Goal: Transaction & Acquisition: Purchase product/service

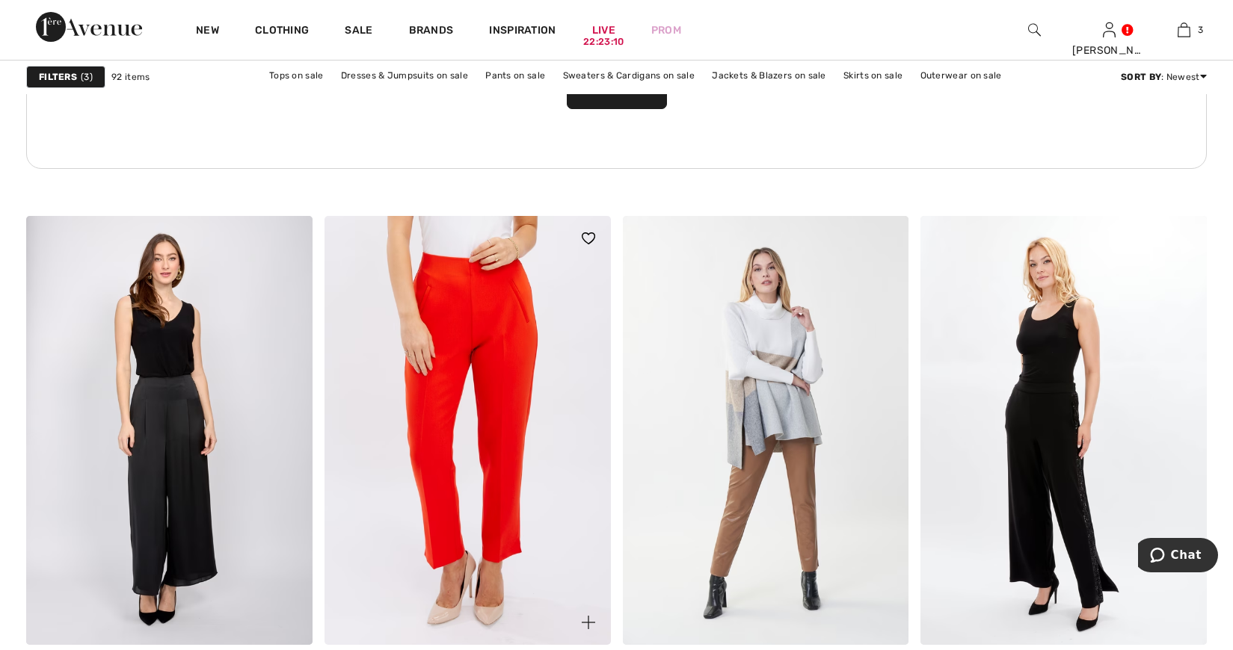
scroll to position [6513, 0]
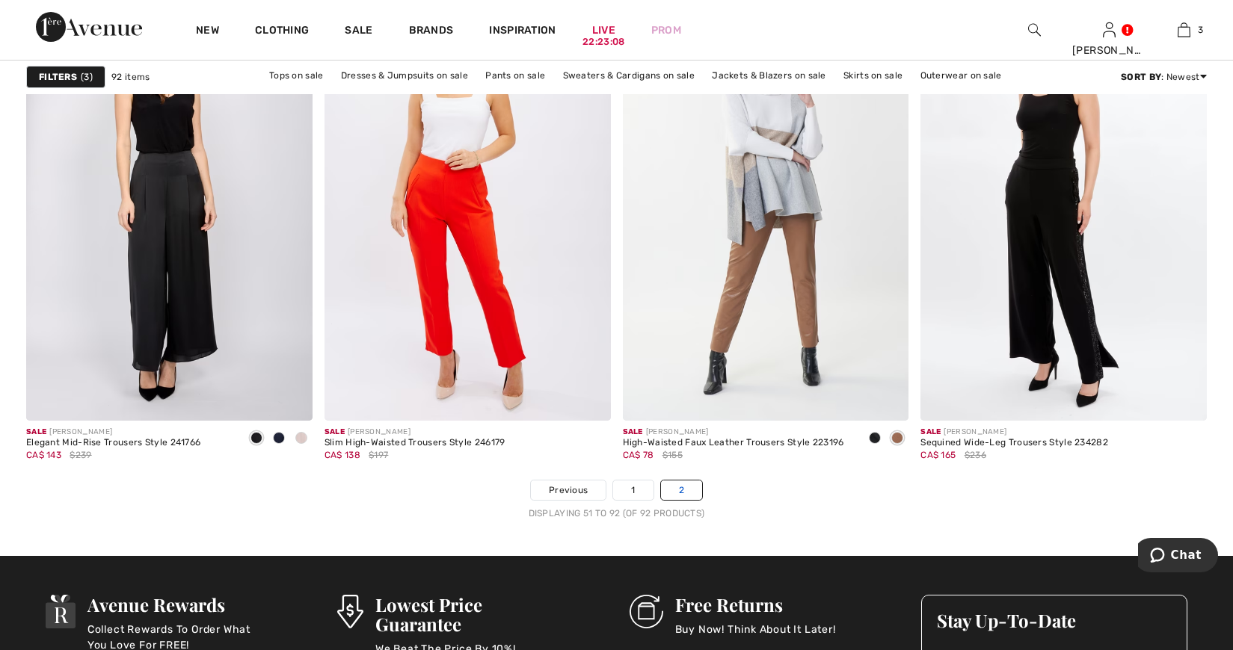
click at [688, 486] on link "2" at bounding box center [681, 490] width 41 height 19
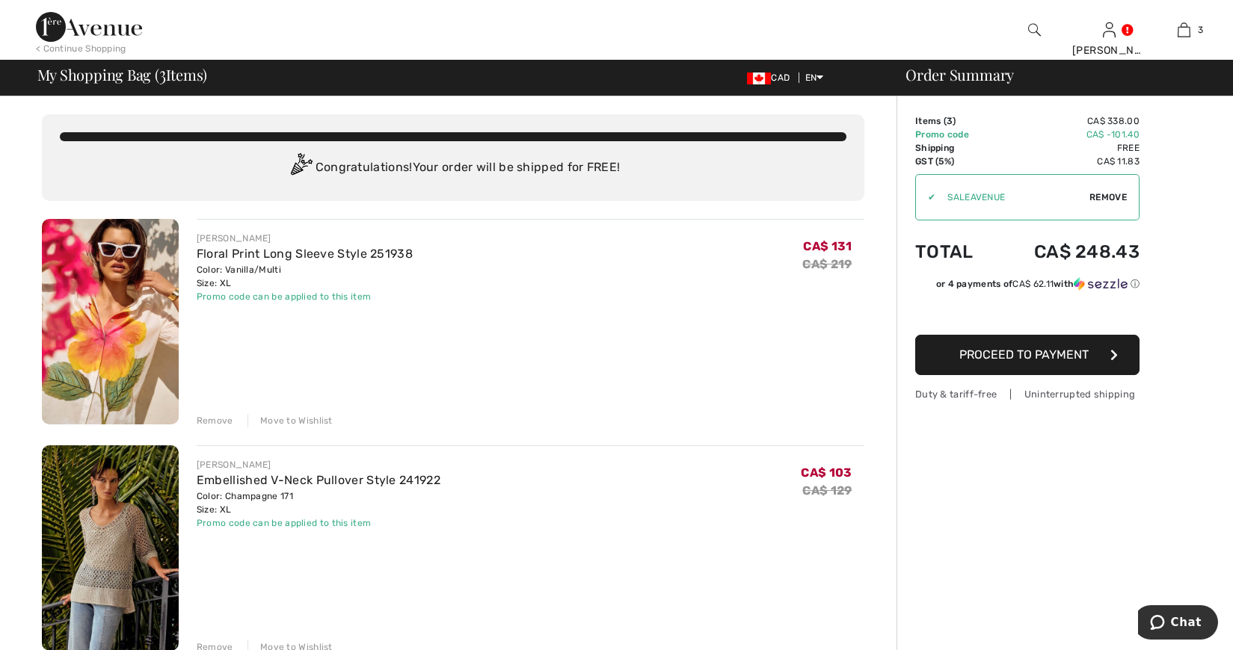
click at [1016, 359] on span "Proceed to Payment" at bounding box center [1023, 355] width 129 height 14
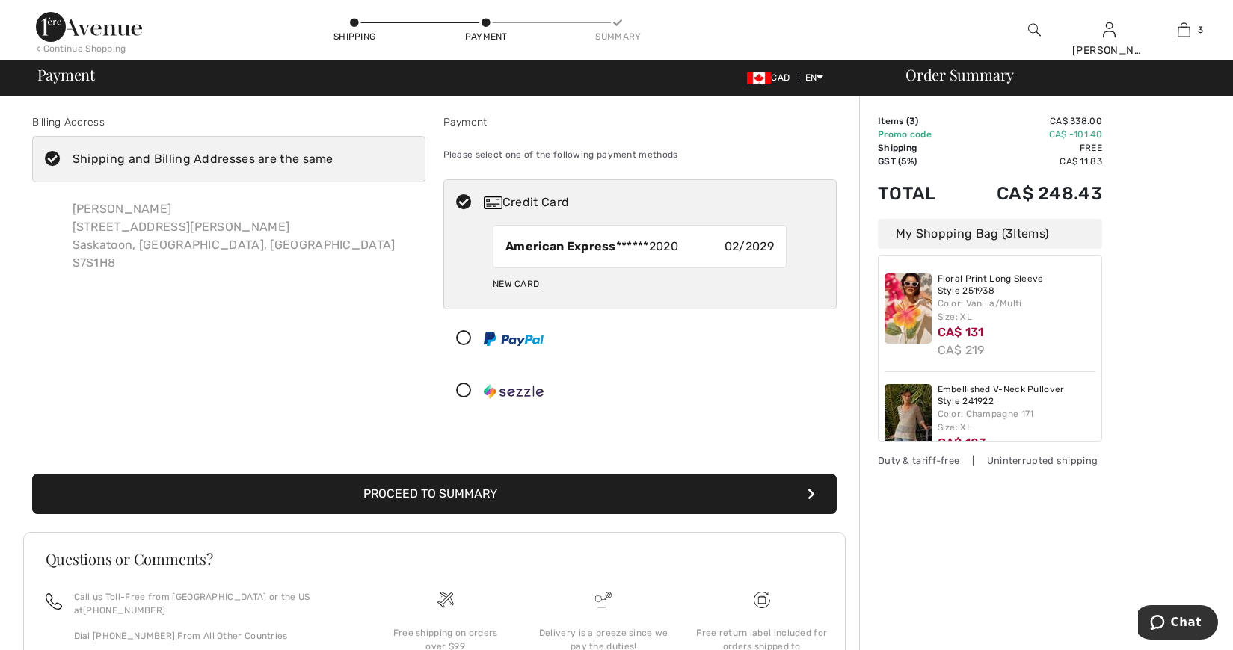
click at [392, 496] on button "Proceed to Summary" at bounding box center [434, 494] width 804 height 40
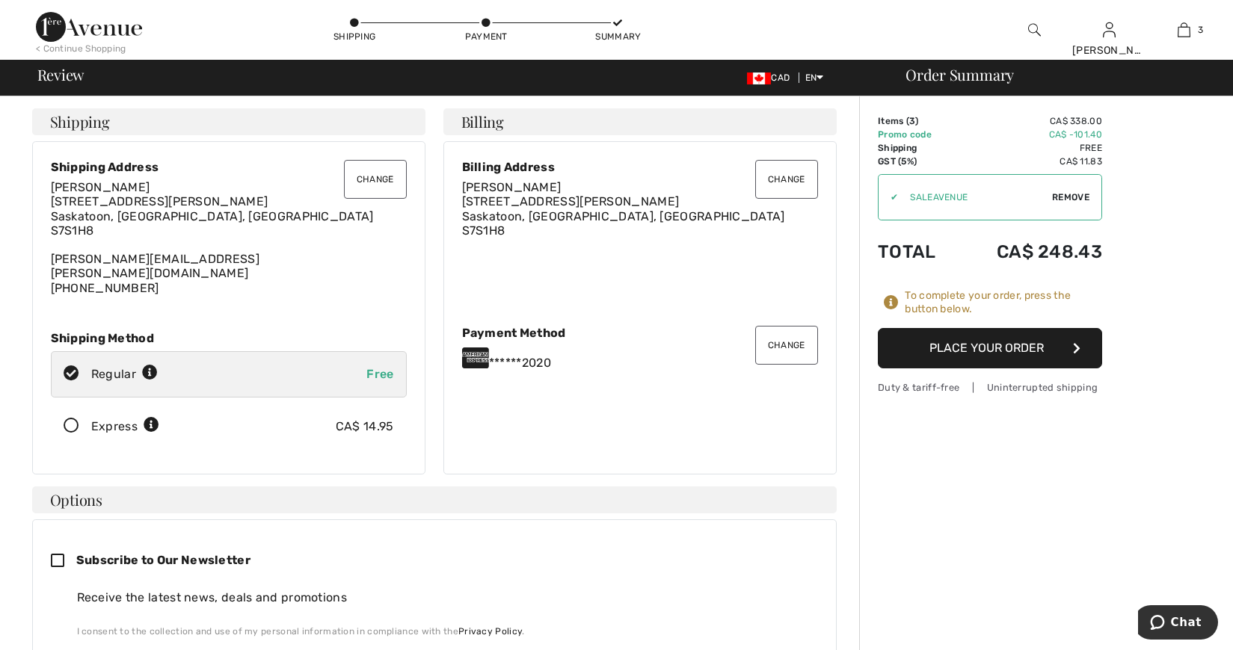
click at [985, 348] on button "Place Your Order" at bounding box center [990, 348] width 224 height 40
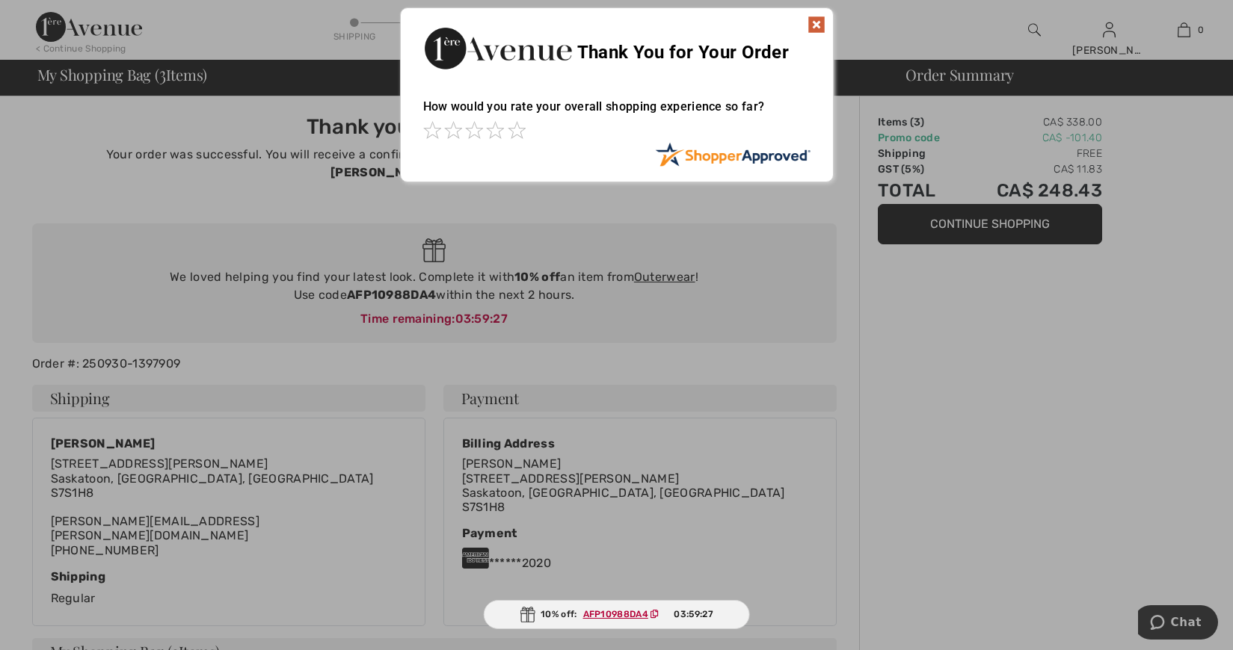
click at [814, 22] on img at bounding box center [816, 25] width 18 height 18
